Goal: Task Accomplishment & Management: Use online tool/utility

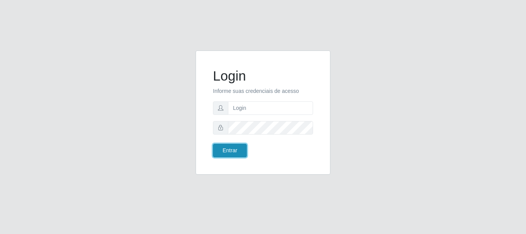
click at [236, 152] on button "Entrar" at bounding box center [230, 150] width 34 height 13
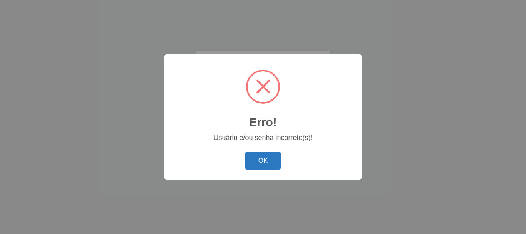
click at [269, 157] on button "OK" at bounding box center [263, 161] width 36 height 18
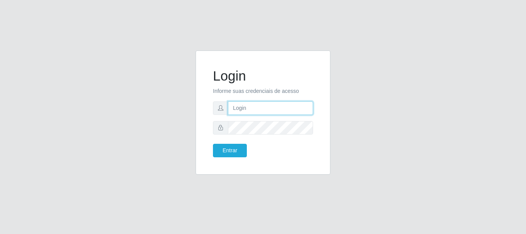
click at [275, 109] on input "text" at bounding box center [270, 107] width 85 height 13
type input "[EMAIL_ADDRESS][DOMAIN_NAME]"
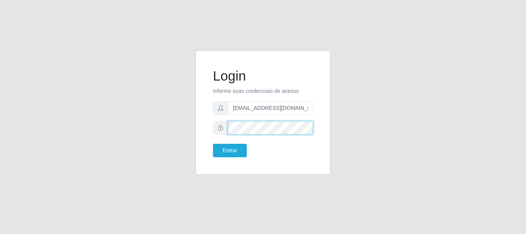
click at [213, 144] on button "Entrar" at bounding box center [230, 150] width 34 height 13
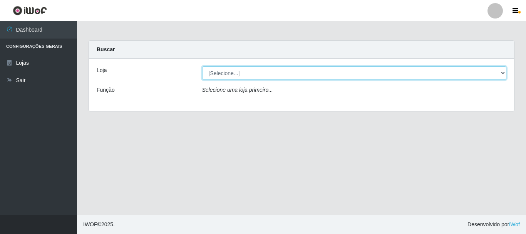
click at [232, 75] on select "[Selecione...] Hiper Queiroz - [GEOGRAPHIC_DATA]" at bounding box center [354, 72] width 305 height 13
click at [244, 69] on select "[Selecione...] Hiper Queiroz - [GEOGRAPHIC_DATA]" at bounding box center [354, 72] width 305 height 13
select select "513"
click at [202, 66] on select "[Selecione...] Hiper Queiroz - [GEOGRAPHIC_DATA]" at bounding box center [354, 72] width 305 height 13
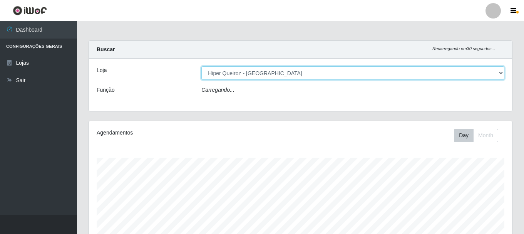
scroll to position [160, 423]
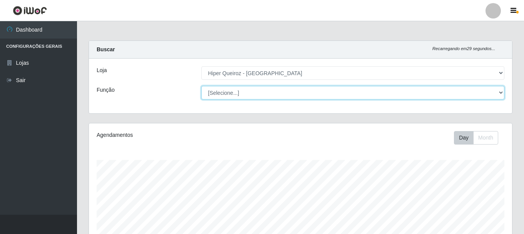
click at [219, 92] on select "[Selecione...] Embalador Embalador + Embalador ++ Operador de Caixa + Operador …" at bounding box center [353, 92] width 303 height 13
select select "1"
click at [202, 86] on select "[Selecione...] Embalador Embalador + Embalador ++ Operador de Caixa + Operador …" at bounding box center [353, 92] width 303 height 13
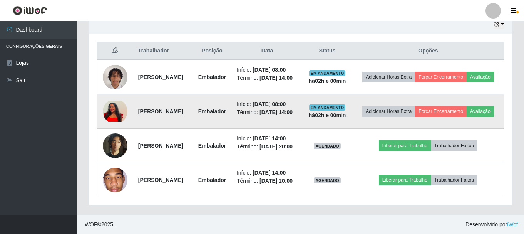
scroll to position [301, 0]
